Goal: Complete application form

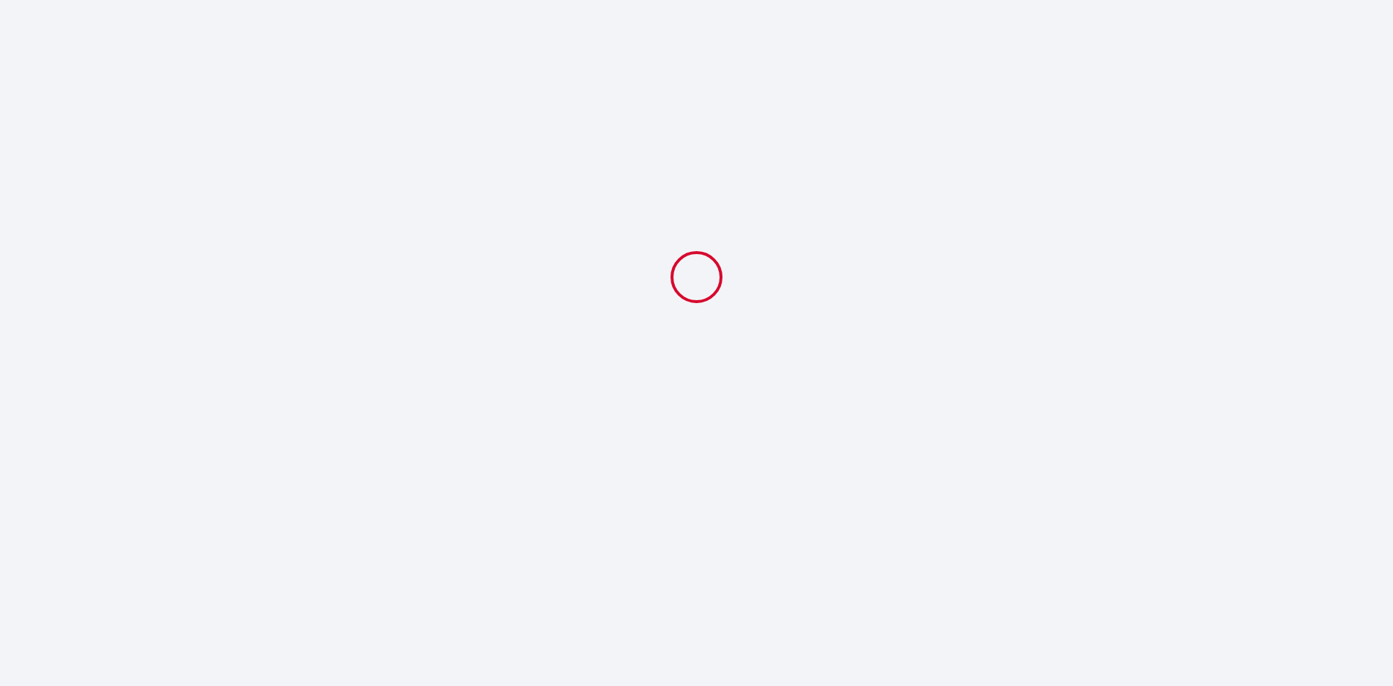
select select
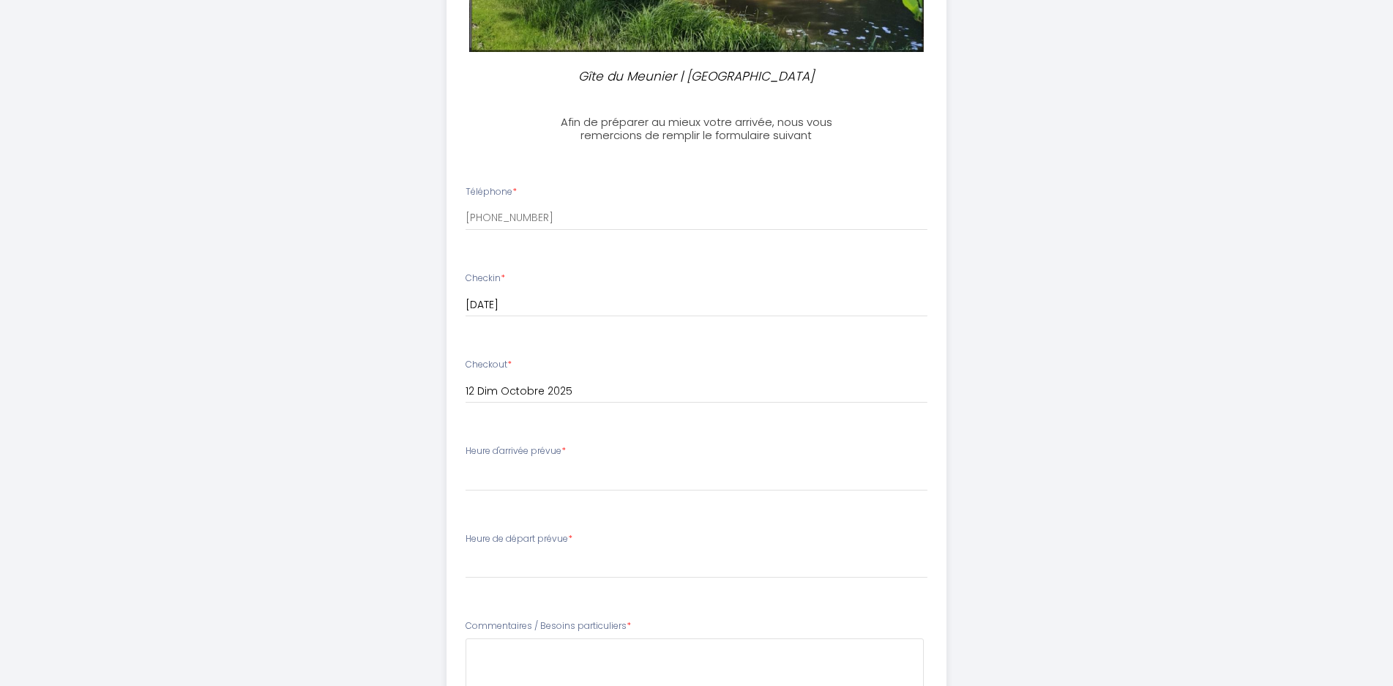
scroll to position [439, 0]
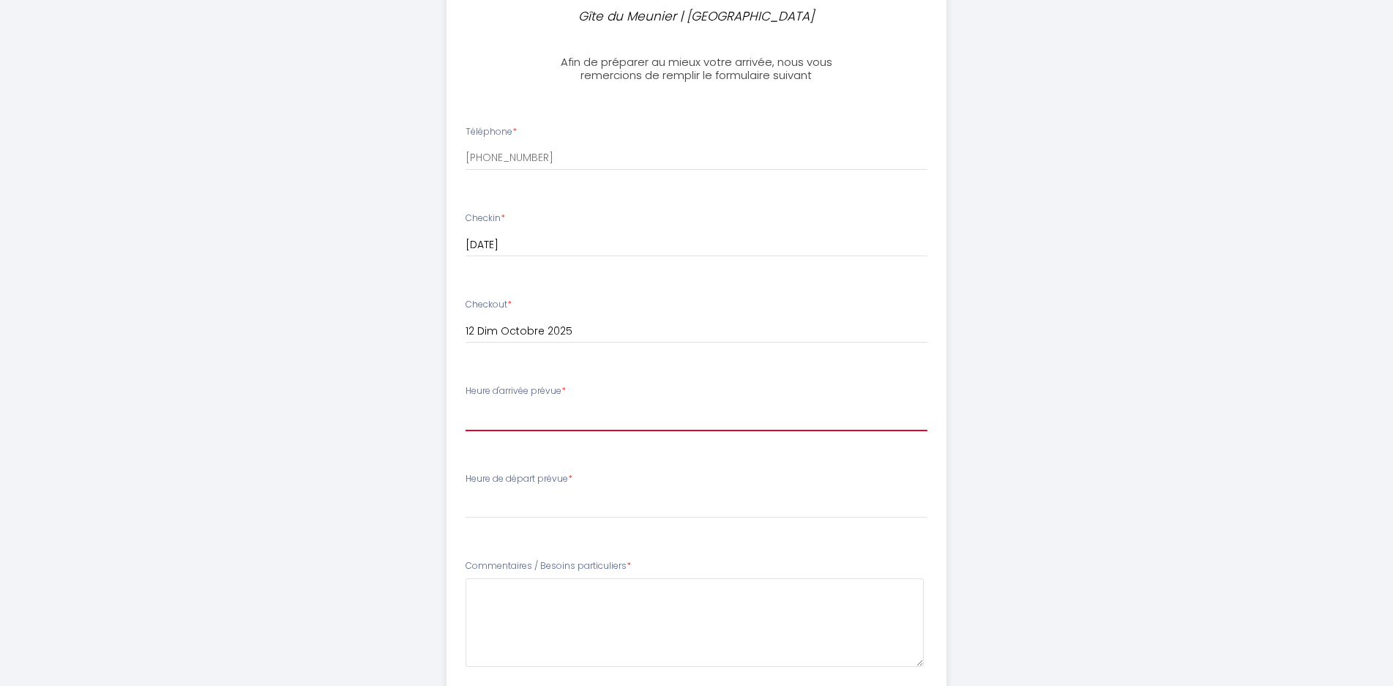
click at [496, 421] on select "16:30 17:00 17:30 18:00 18:30 19:00 19:30 20:00 20:30 21:00 21:30 22:00 22:30 2…" at bounding box center [697, 417] width 462 height 28
select select "19:30"
click at [466, 403] on select "16:30 17:00 17:30 18:00 18:30 19:00 19:30 20:00 20:30 21:00 21:30 22:00 22:30 2…" at bounding box center [697, 417] width 462 height 28
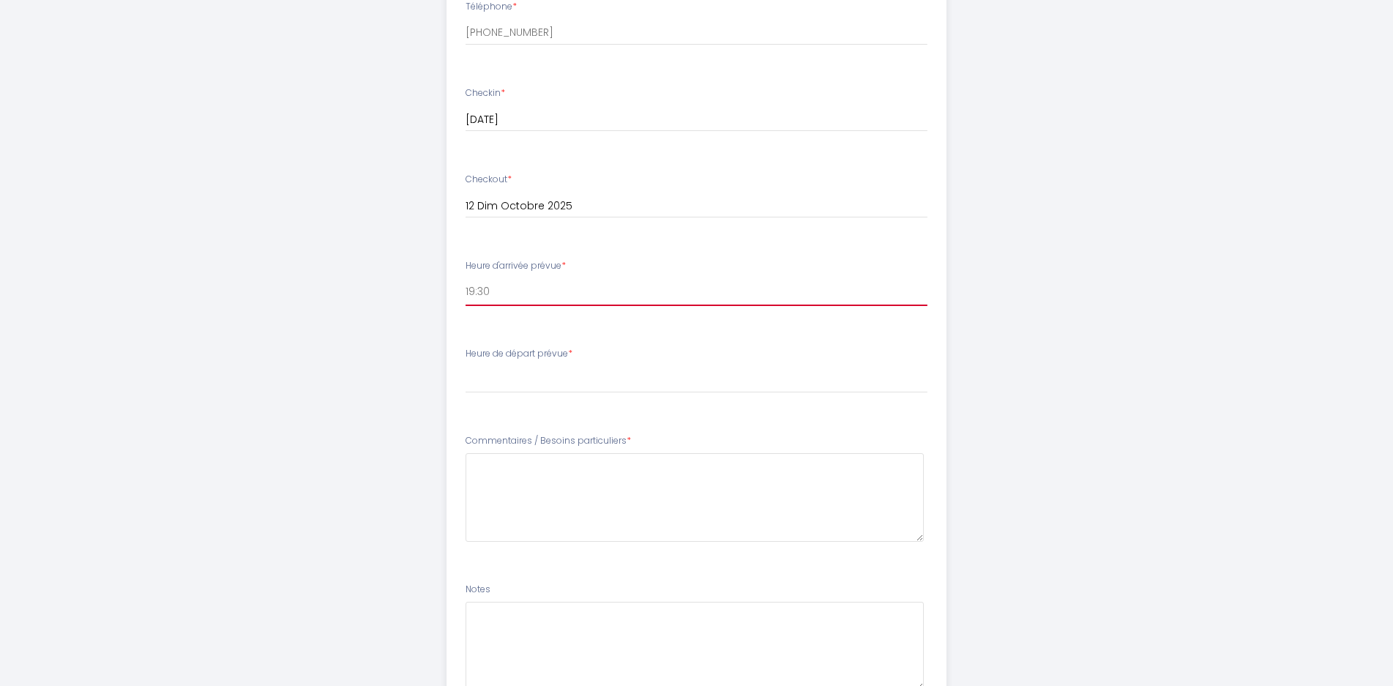
scroll to position [586, 0]
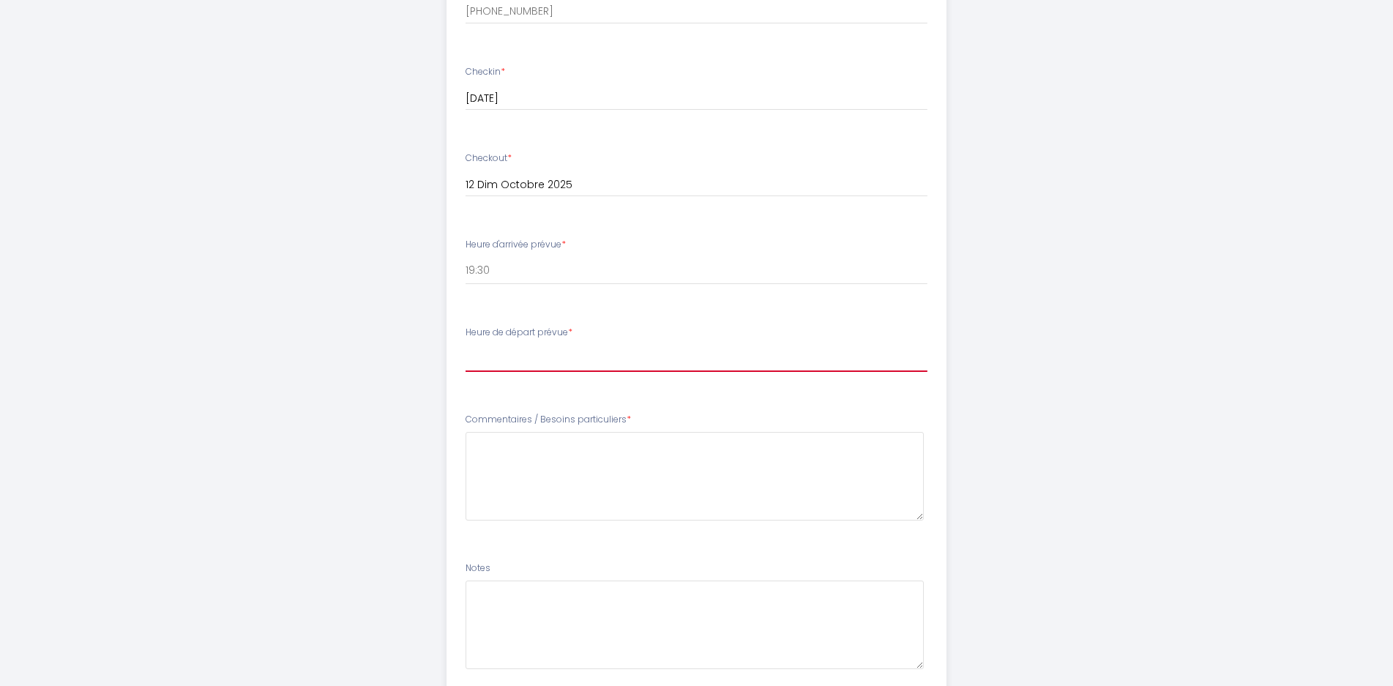
click at [488, 362] on select "00:00 00:30 01:00 01:30 02:00 02:30 03:00 03:30 04:00 04:30 05:00 05:30 06:00 0…" at bounding box center [697, 358] width 462 height 28
click at [546, 361] on select "00:00 00:30 01:00 01:30 02:00 02:30 03:00 03:30 04:00 04:30 05:00 05:30 06:00 0…" at bounding box center [697, 358] width 462 height 28
click at [466, 344] on select "00:00 00:30 01:00 01:30 02:00 02:30 03:00 03:30 04:00 04:30 05:00 05:30 06:00 0…" at bounding box center [697, 358] width 462 height 28
click at [493, 359] on select "00:00 00:30 01:00 01:30 02:00 02:30 03:00 03:30 04:00 04:30 05:00 05:30 06:00 0…" at bounding box center [697, 358] width 462 height 28
select select "10:00"
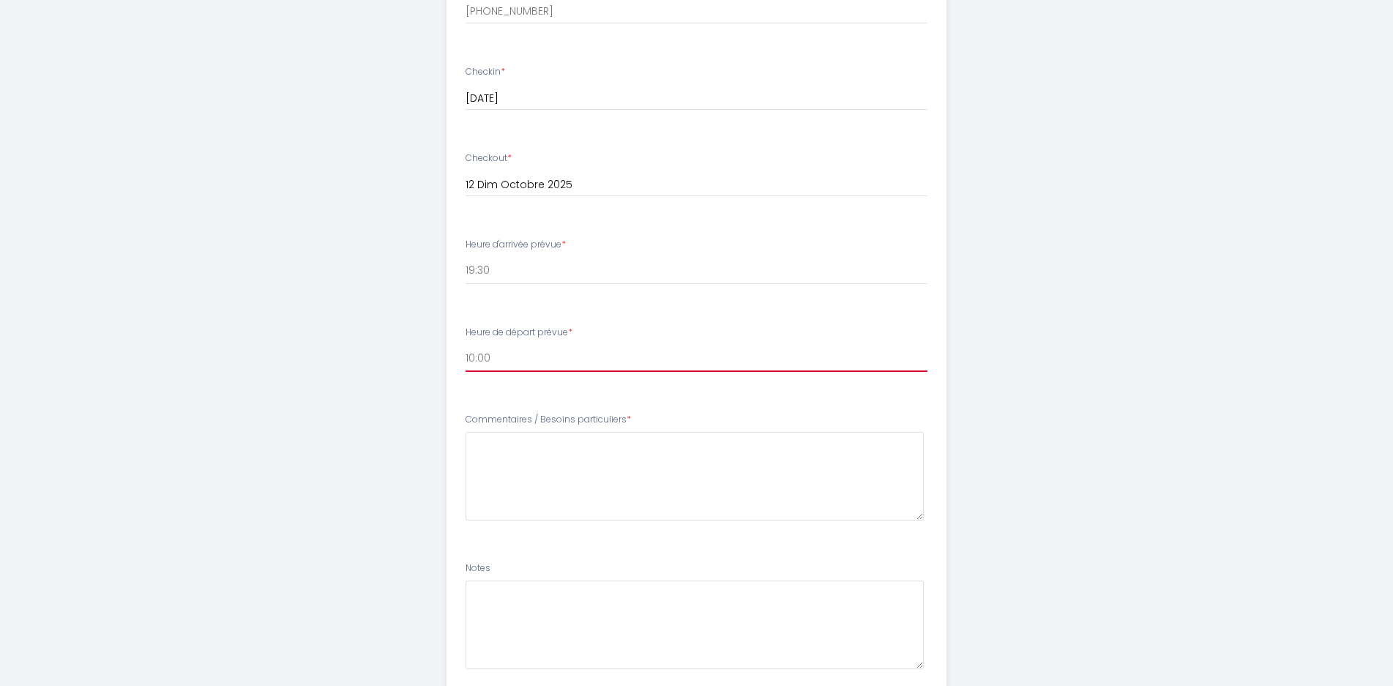
click at [466, 344] on select "00:00 00:30 01:00 01:30 02:00 02:30 03:00 03:30 04:00 04:30 05:00 05:30 06:00 0…" at bounding box center [697, 358] width 462 height 28
click at [457, 392] on li "Heure de départ prévue * 00:00 00:30 01:00 01:30 02:00 02:30 03:00 03:30 04:00 …" at bounding box center [696, 356] width 498 height 79
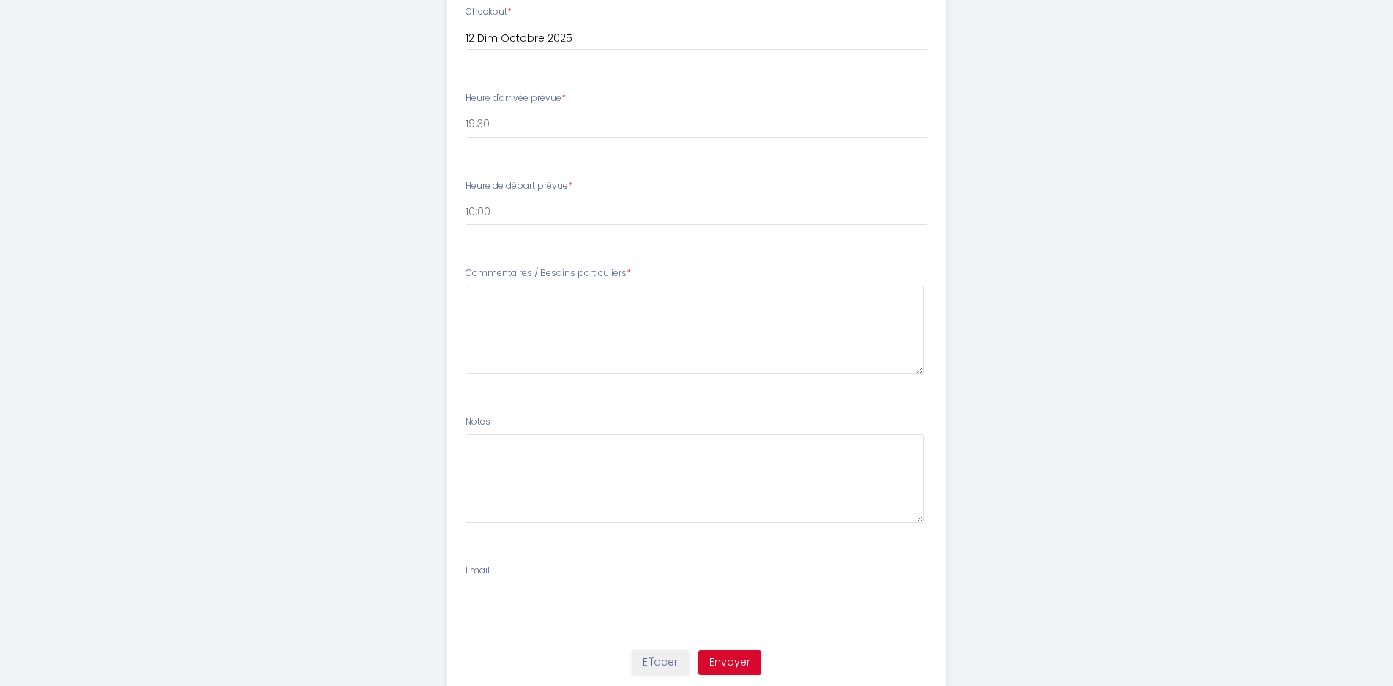
scroll to position [780, 0]
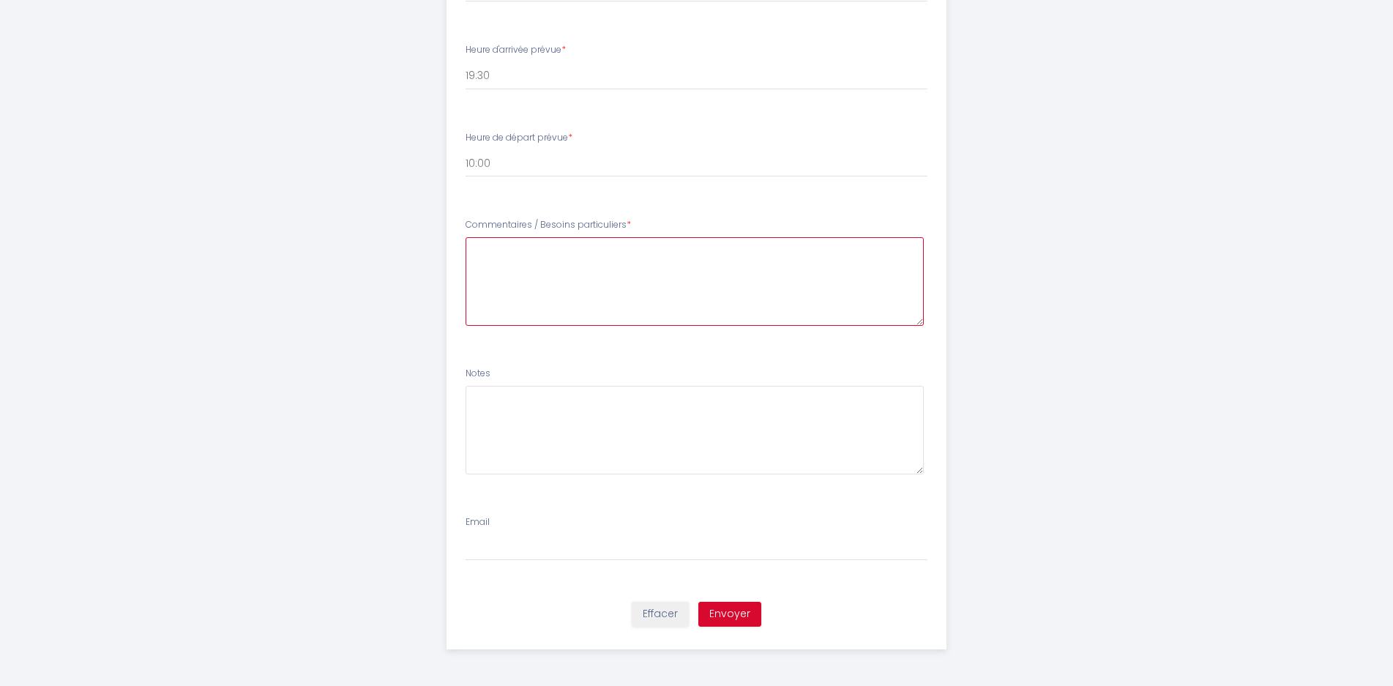
click at [519, 285] on particuliers5 at bounding box center [695, 281] width 458 height 89
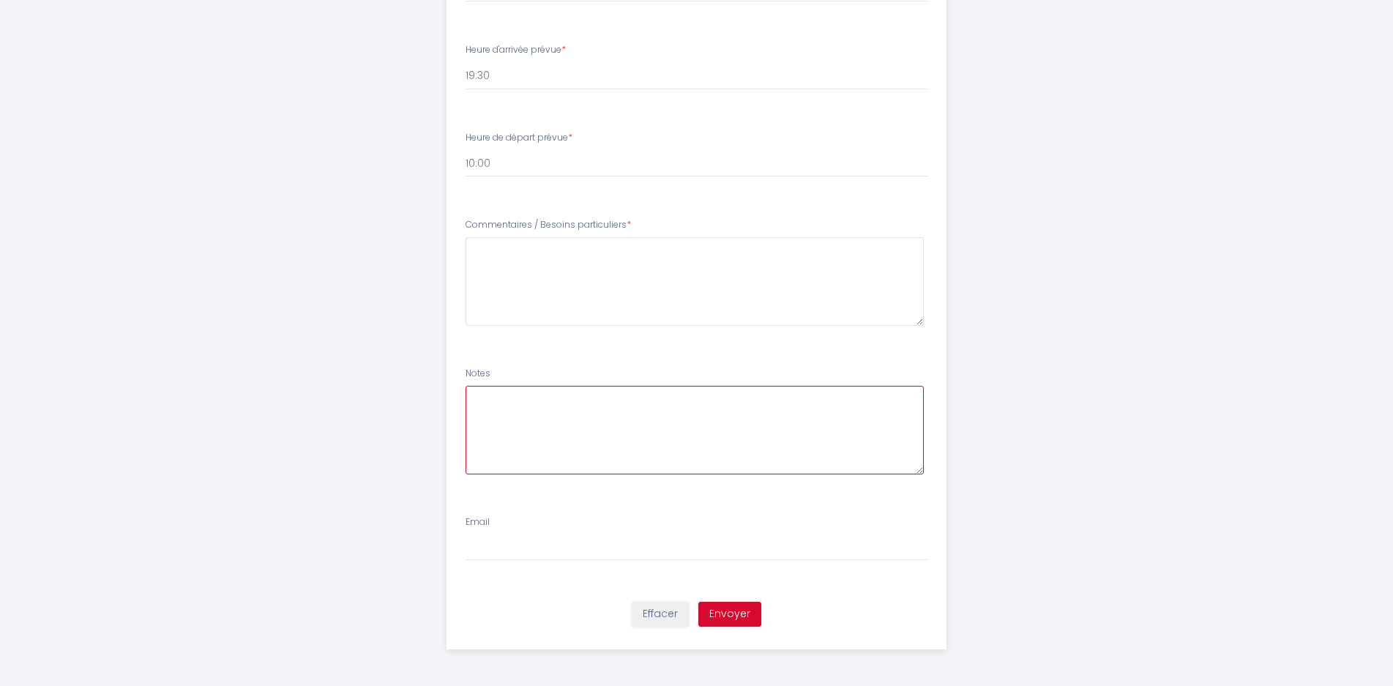
click at [504, 427] on textarea at bounding box center [695, 430] width 458 height 89
type textarea "Nous sommes une association sportive de [GEOGRAPHIC_DATA] se déplaçant pour une…"
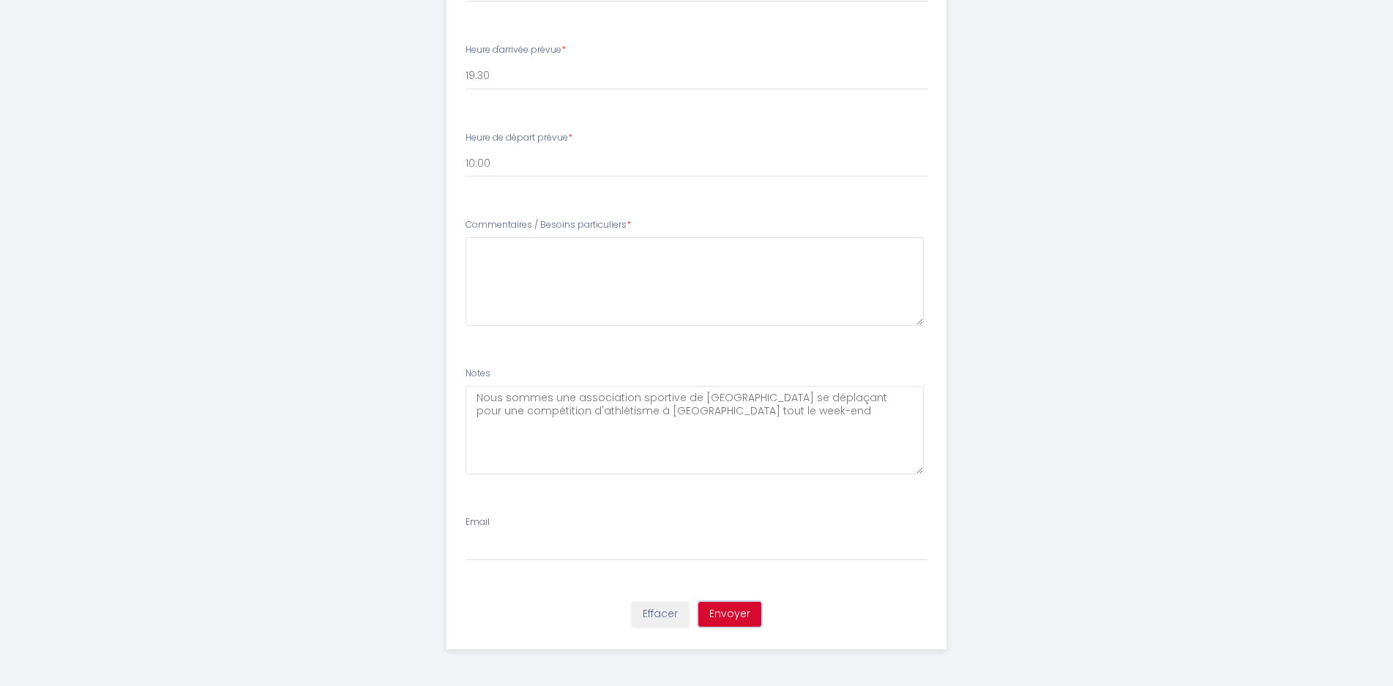
click at [736, 614] on button "Envoyer" at bounding box center [729, 614] width 63 height 25
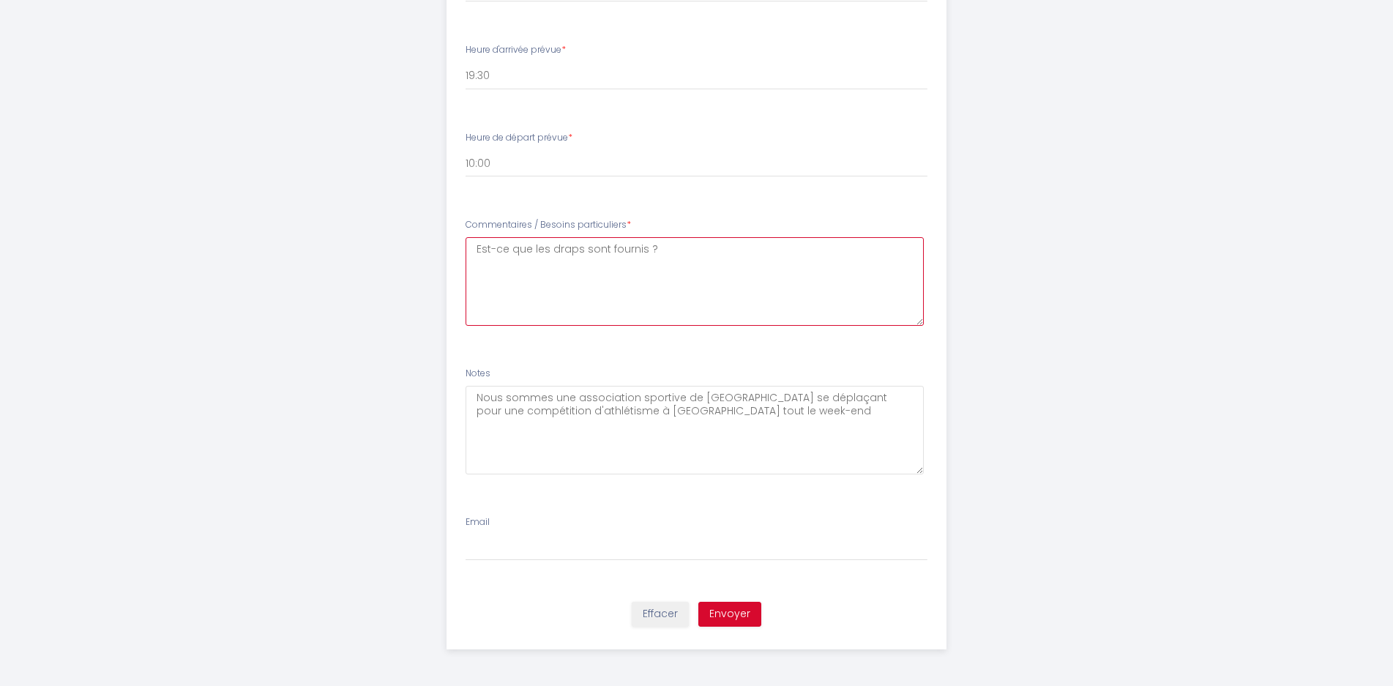
type particuliers5 "Est-ce que les draps sont fournis ?"
click at [718, 607] on button "Envoyer" at bounding box center [729, 614] width 63 height 25
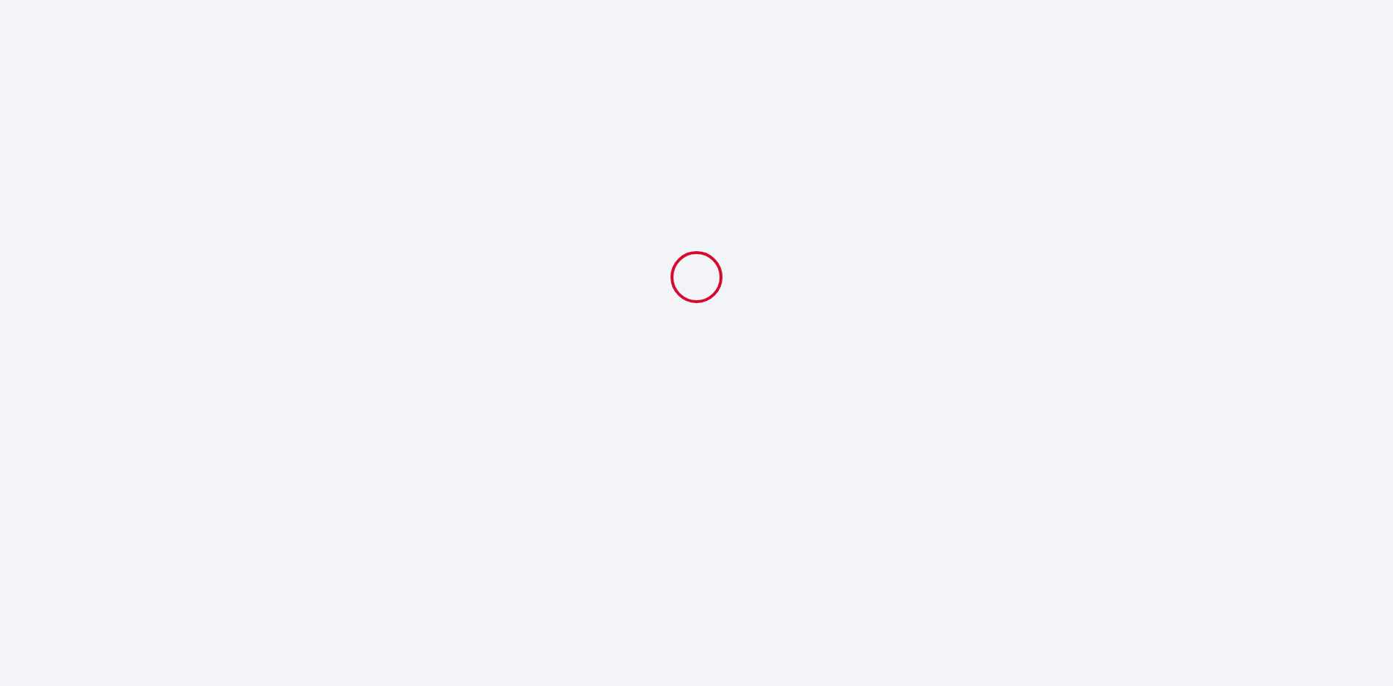
select select "19:30"
select select "10:00"
